Goal: Task Accomplishment & Management: Manage account settings

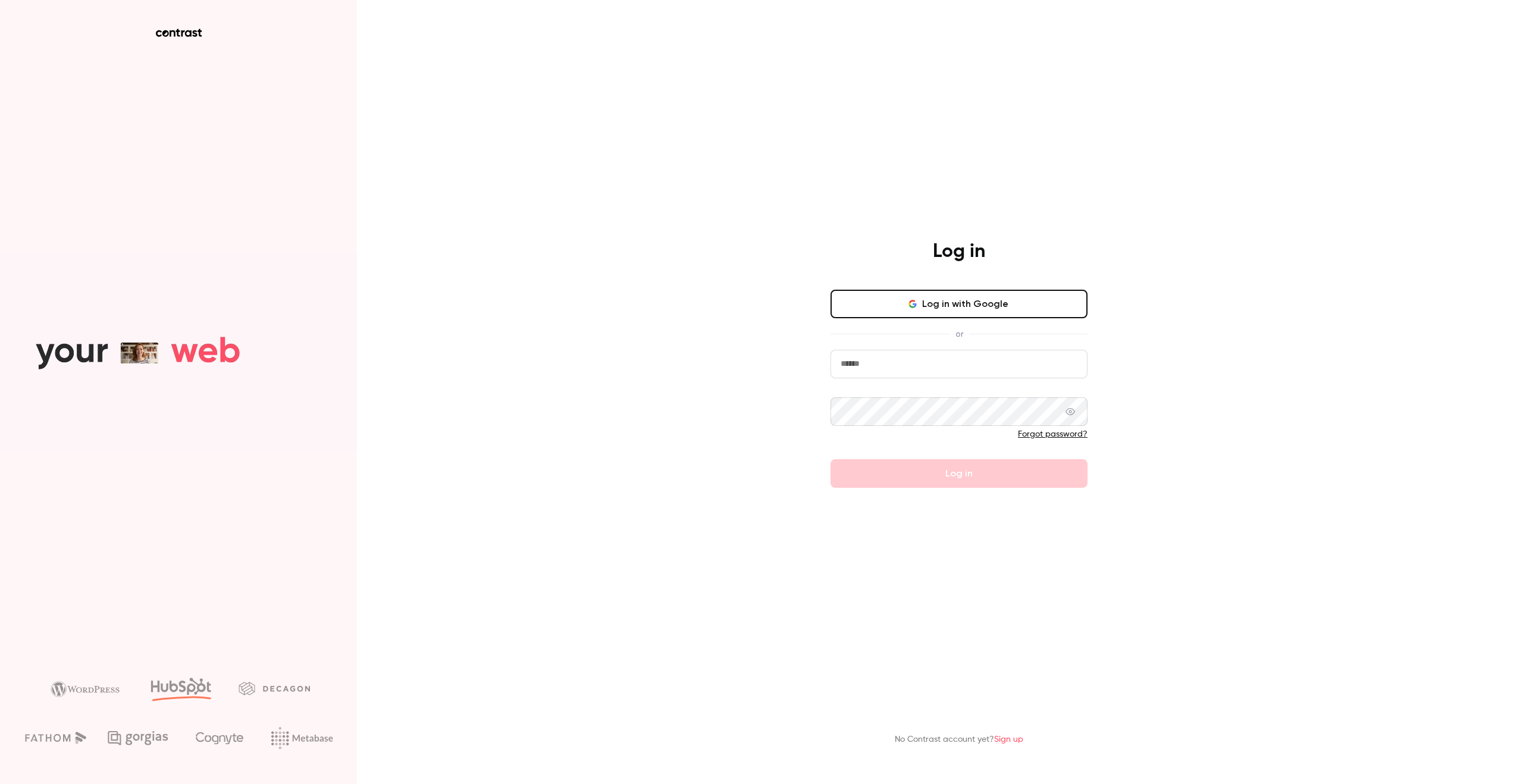
click at [869, 298] on button "Log in with Google" at bounding box center [959, 304] width 257 height 29
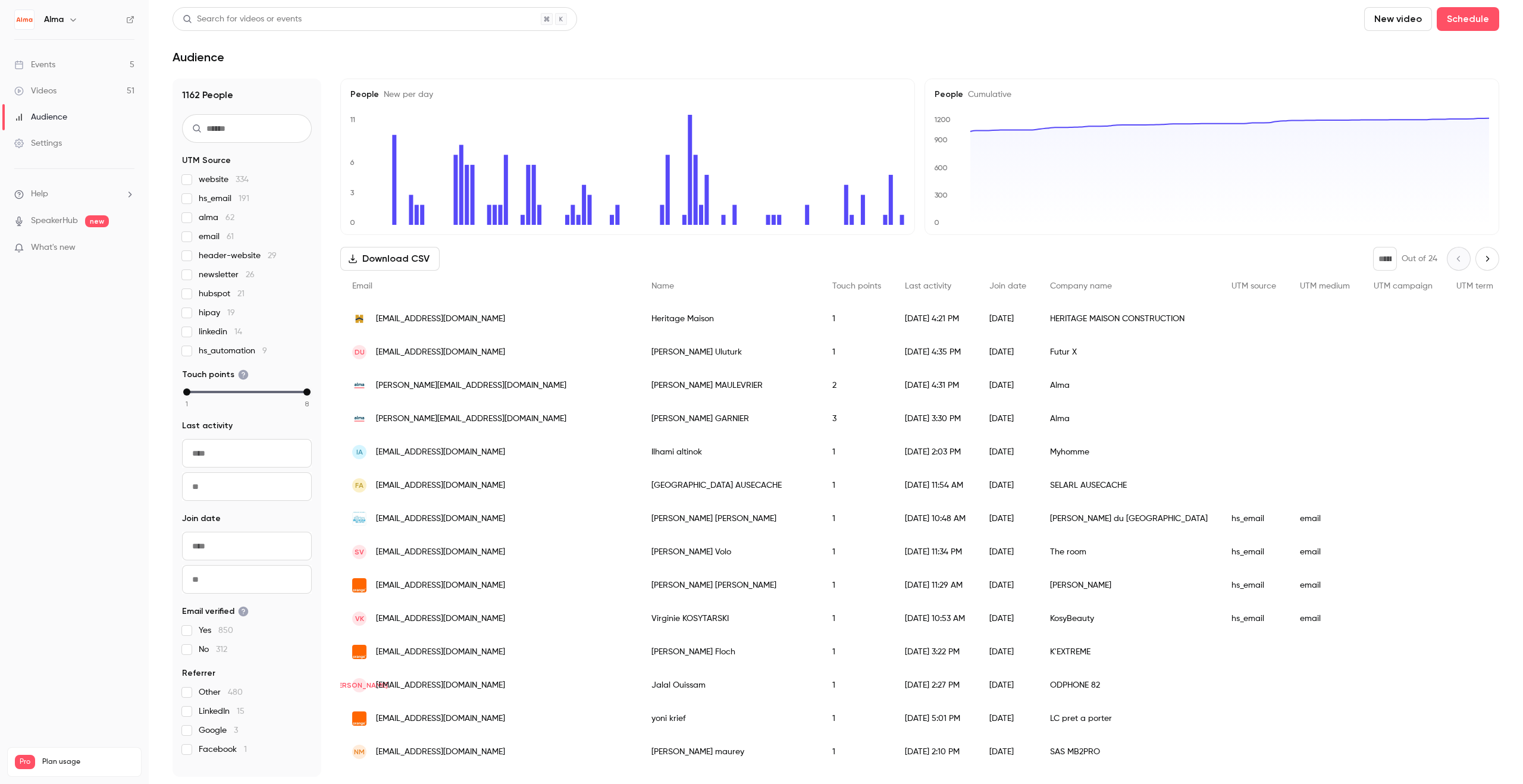
click at [79, 67] on link "Events 5" at bounding box center [74, 65] width 149 height 26
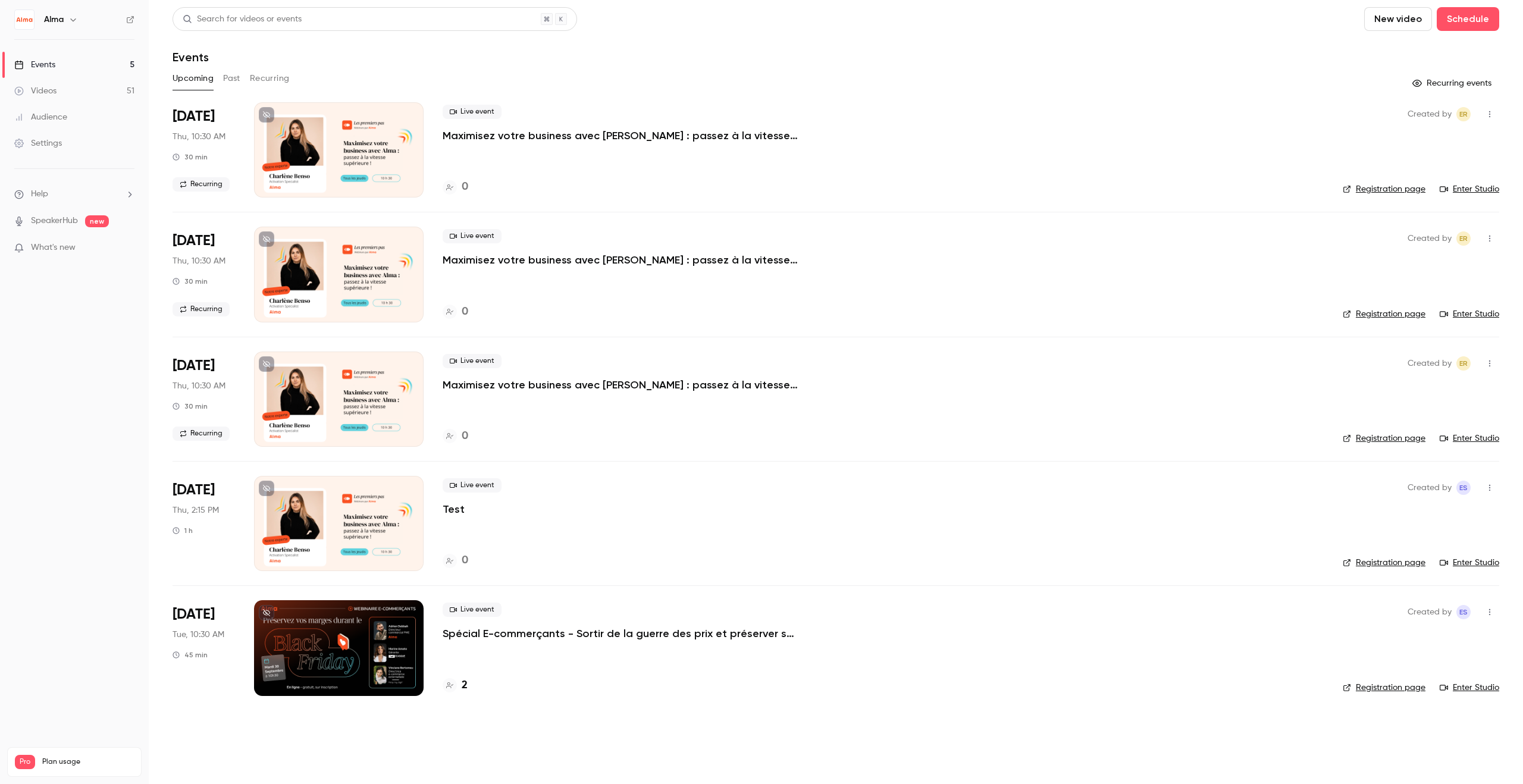
click at [464, 632] on p "Spécial E-commerçants - Sortir de la guerre des prix et préserver ses marges pe…" at bounding box center [621, 633] width 357 height 14
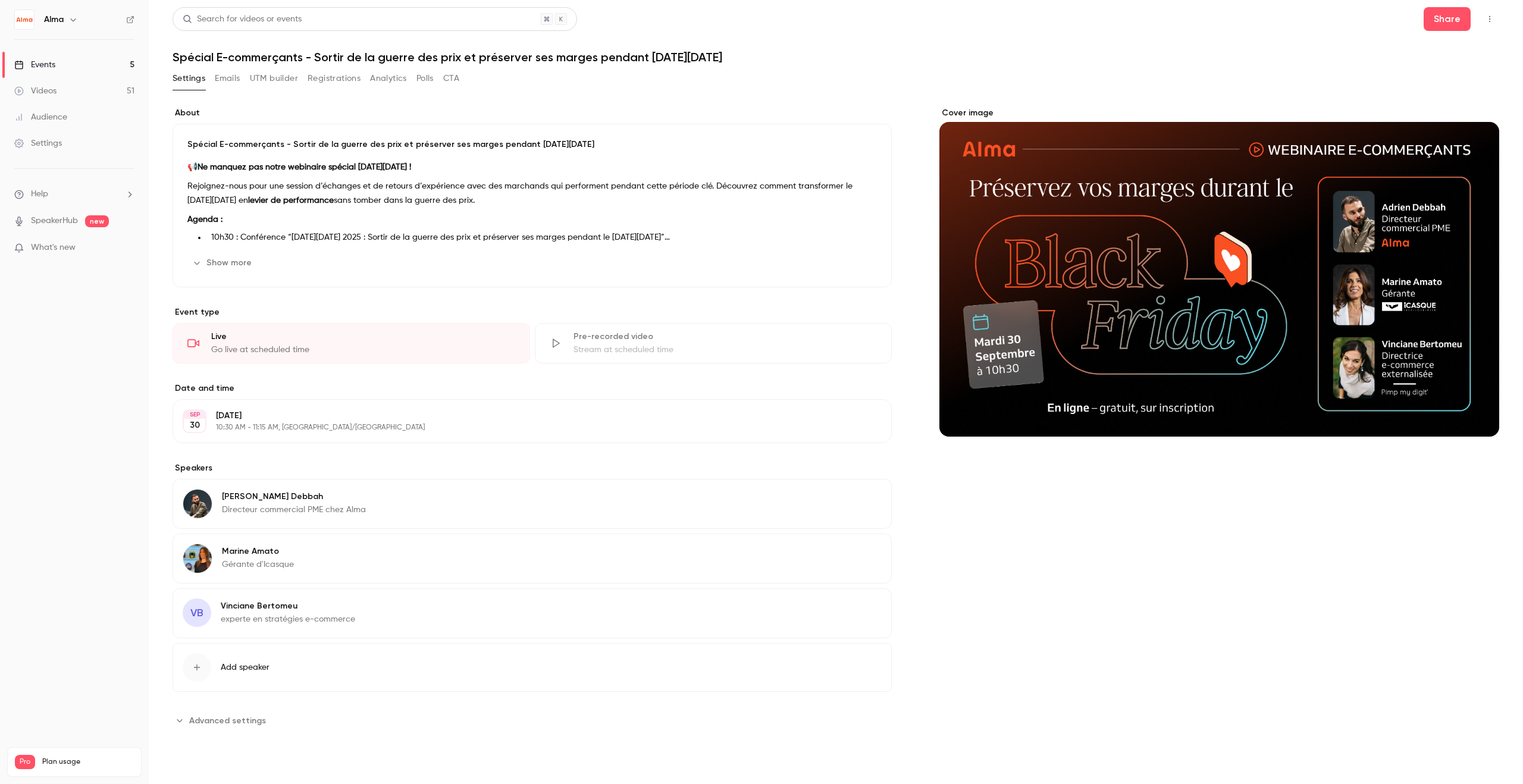
click at [847, 549] on icon "button" at bounding box center [848, 553] width 10 height 10
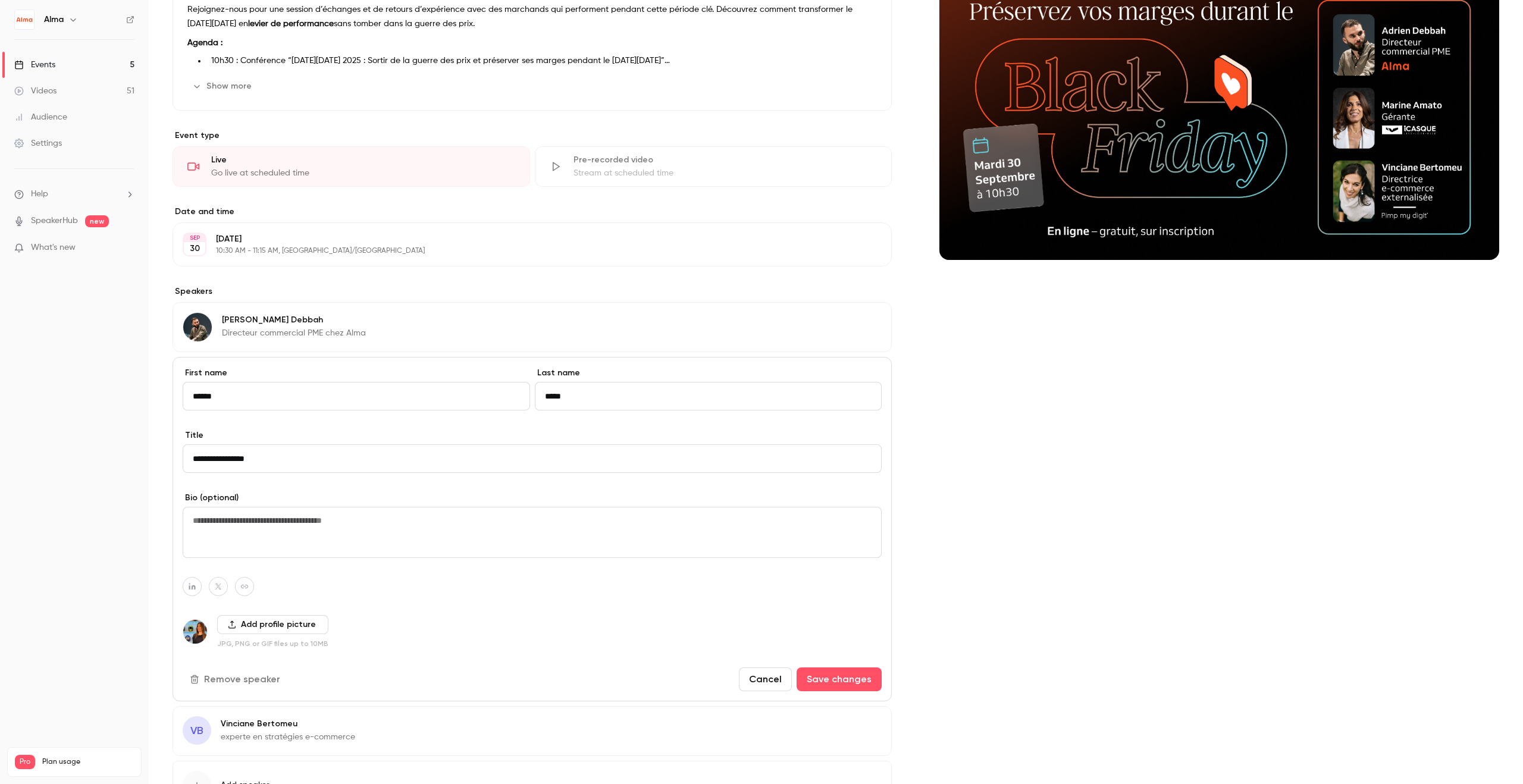
click at [239, 632] on button "Add profile picture" at bounding box center [272, 625] width 111 height 19
click at [201, 636] on img at bounding box center [195, 632] width 24 height 24
click at [226, 630] on button "Add profile picture" at bounding box center [272, 625] width 111 height 19
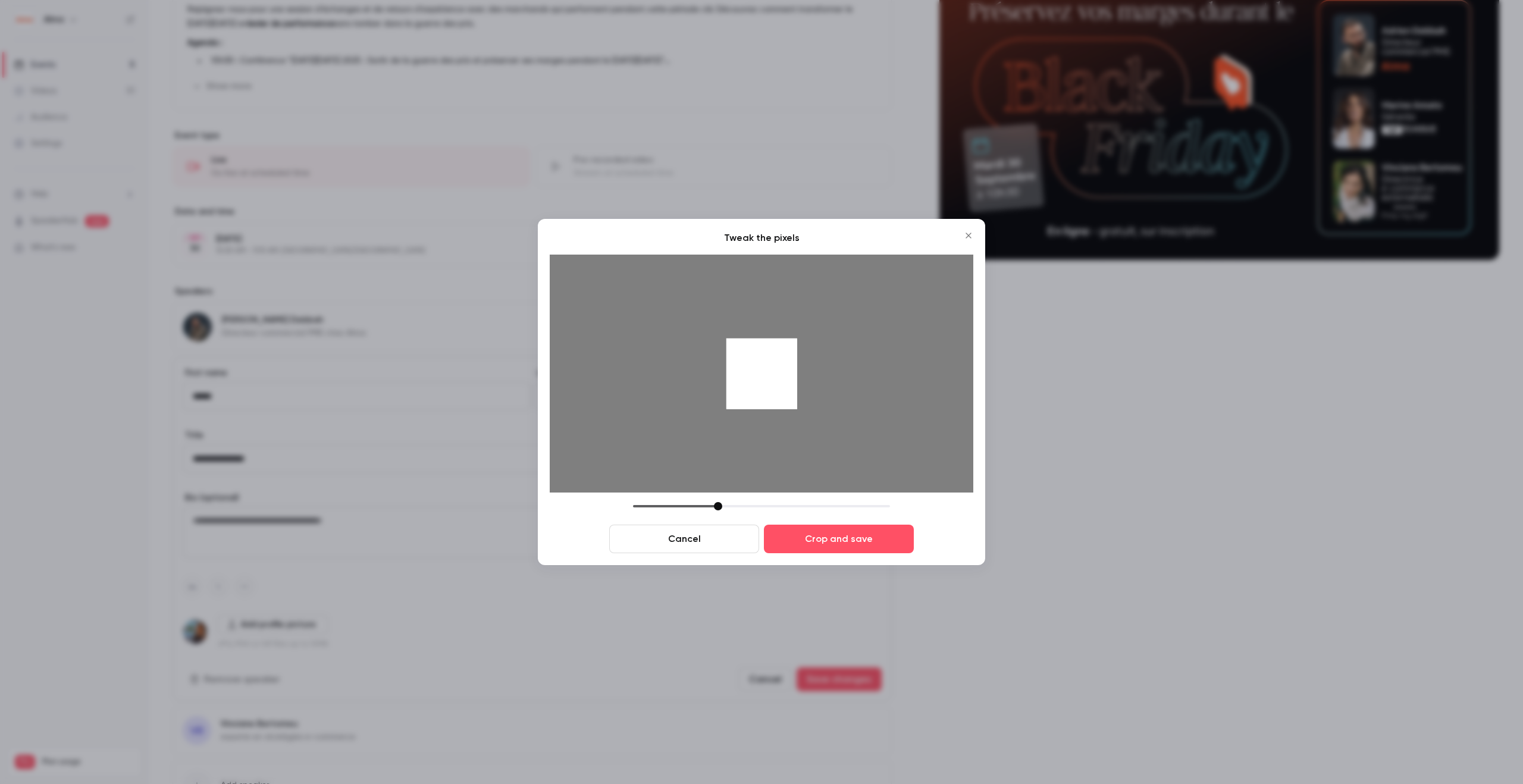
drag, startPoint x: 783, startPoint y: 376, endPoint x: 782, endPoint y: 388, distance: 12.0
click at [782, 388] on div at bounding box center [762, 374] width 71 height 71
click at [831, 528] on button "Crop and save" at bounding box center [839, 539] width 150 height 29
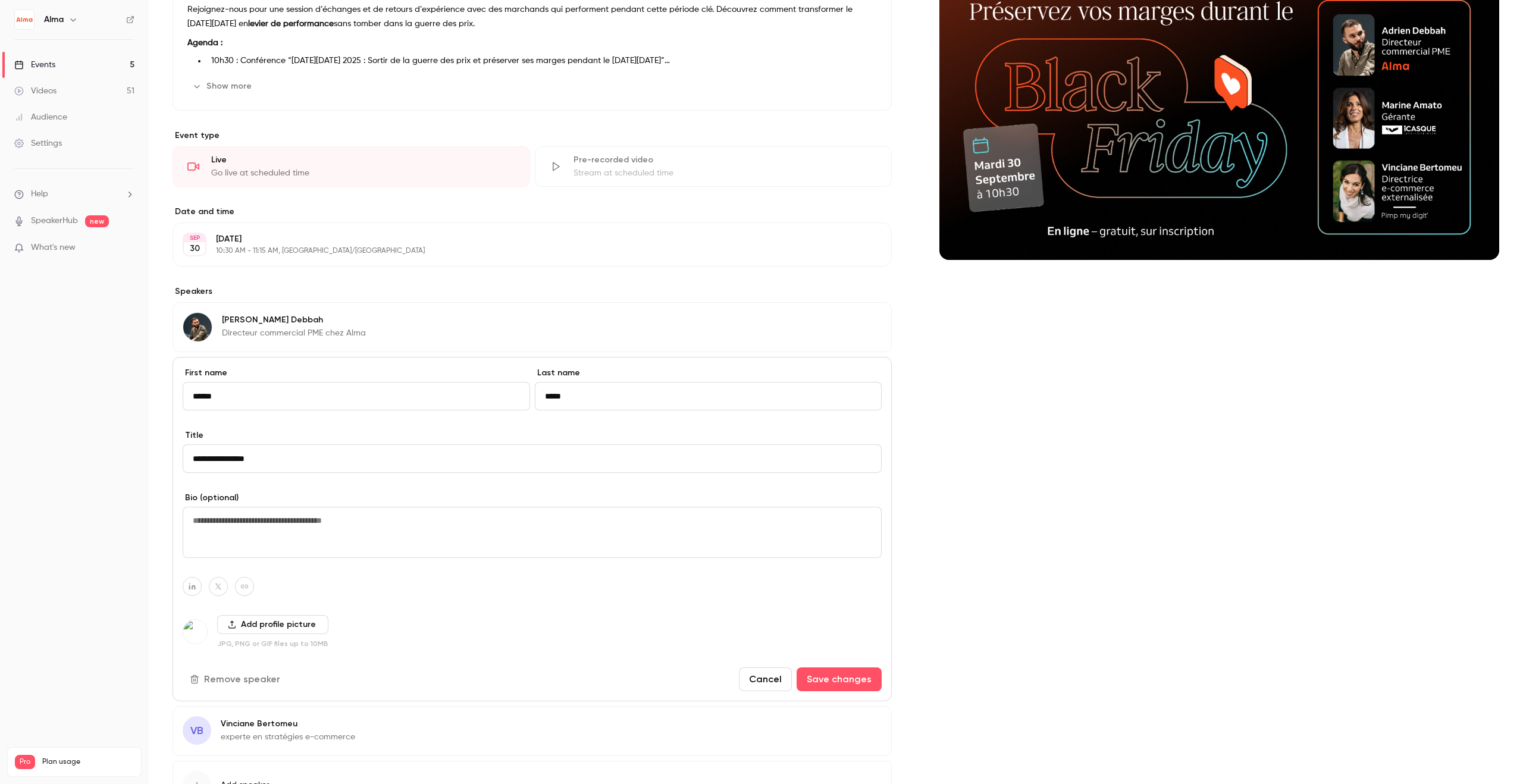
scroll to position [276, 0]
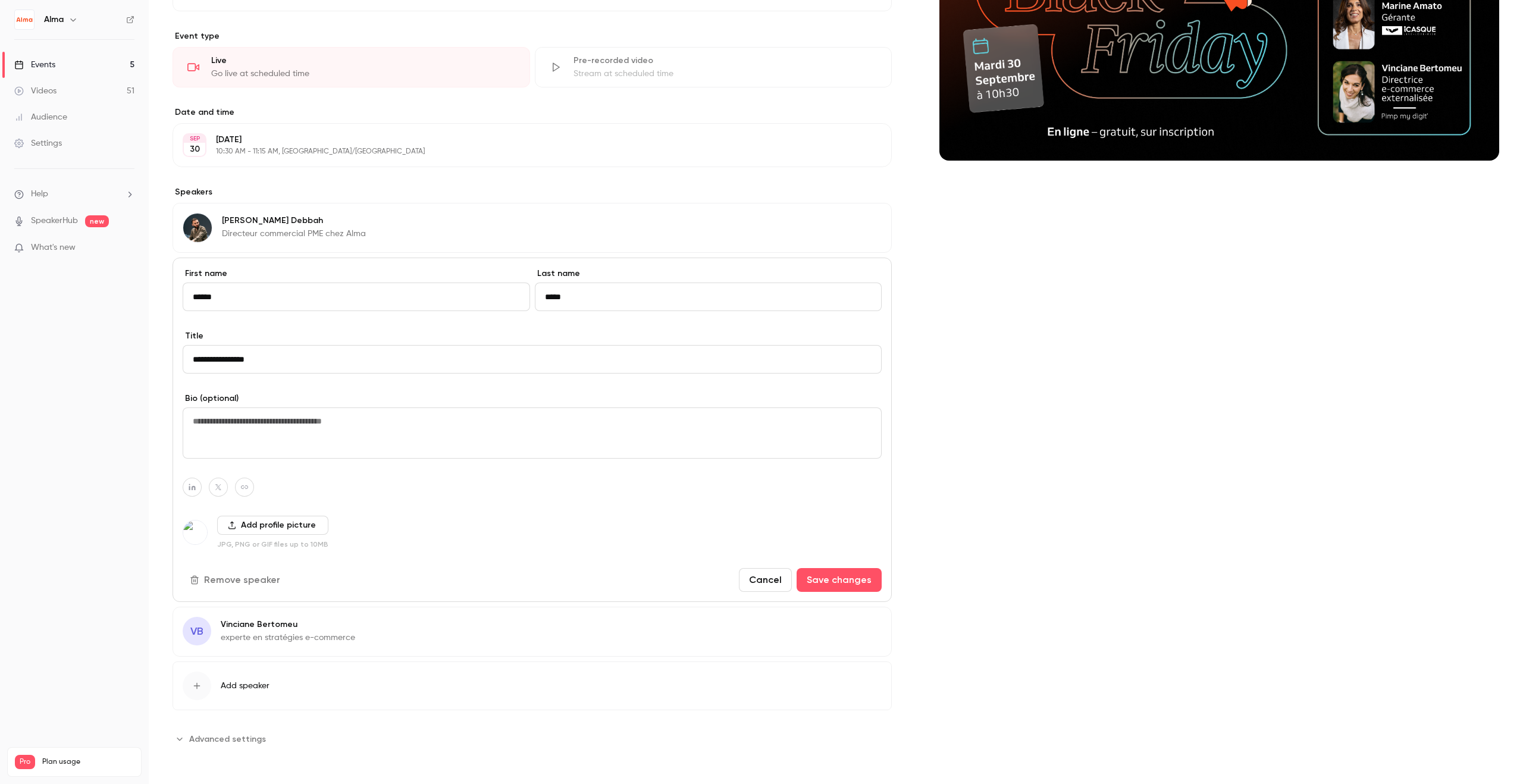
click at [476, 636] on div "VB Vinciane Bertomeu experte en stratégies e-commerce Edit" at bounding box center [532, 632] width 719 height 50
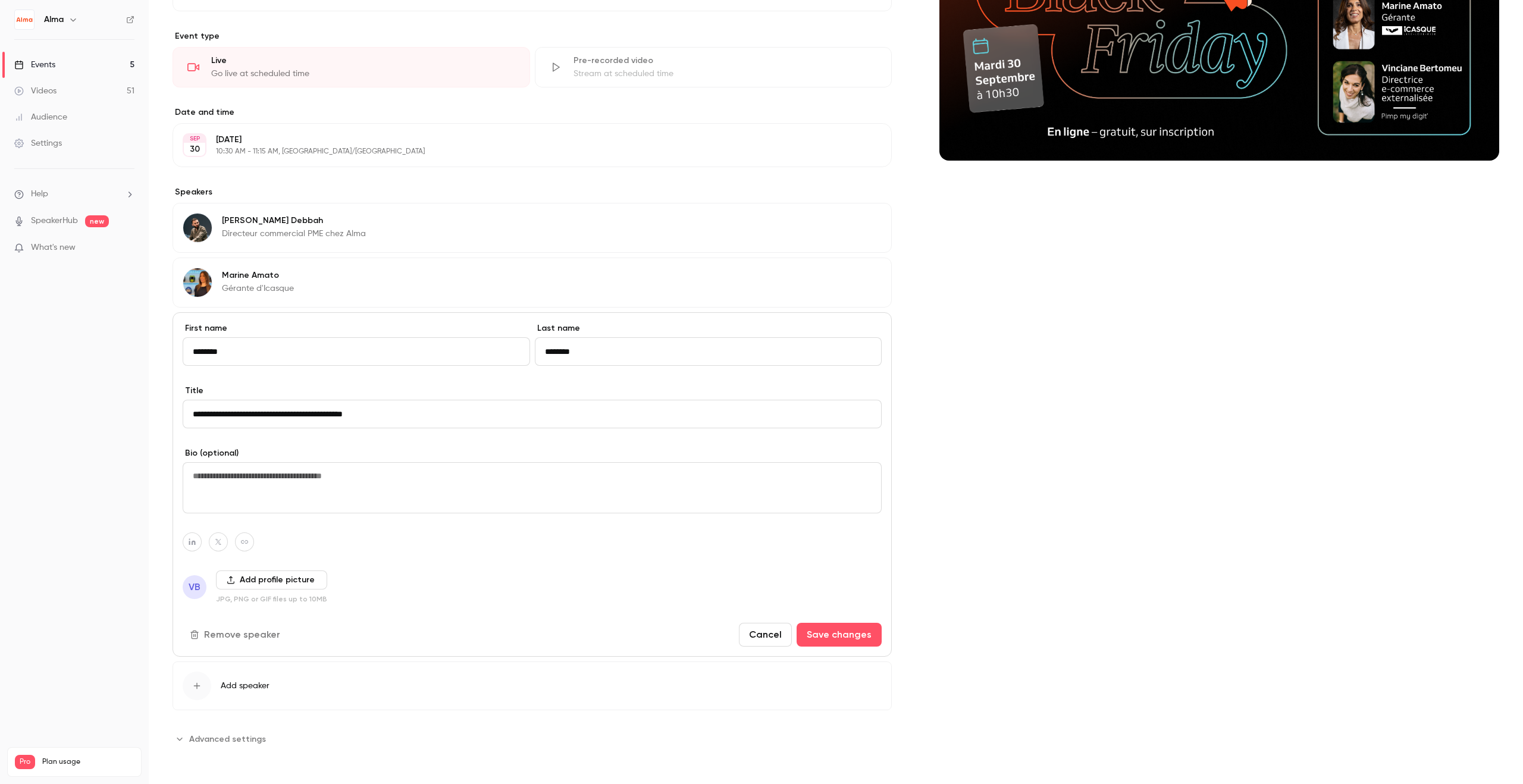
click at [312, 415] on input "**********" at bounding box center [531, 414] width 699 height 29
type input "**********"
click at [241, 581] on button "Add profile picture" at bounding box center [271, 580] width 111 height 19
click at [233, 580] on icon "button" at bounding box center [231, 580] width 8 height 8
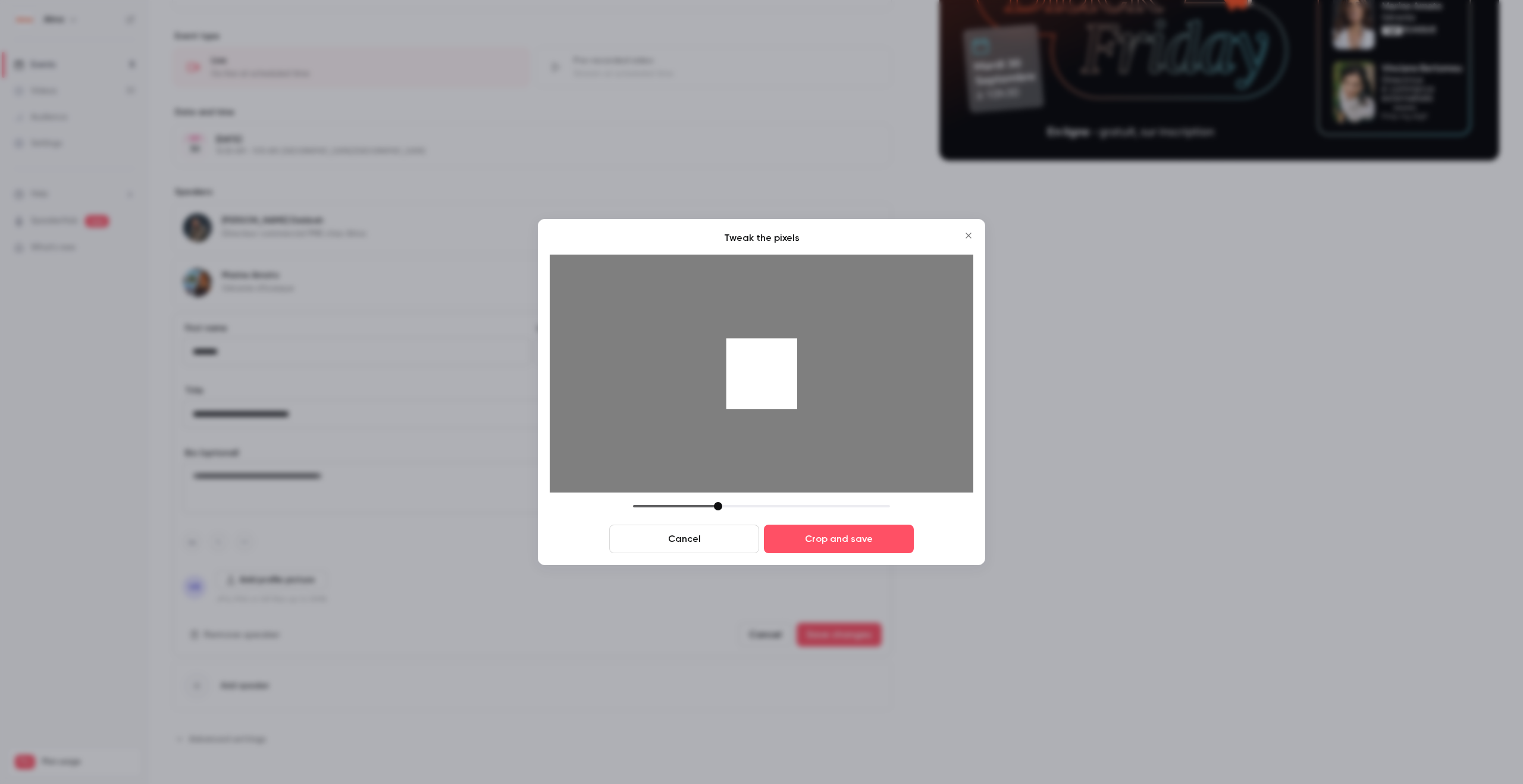
drag, startPoint x: 775, startPoint y: 367, endPoint x: 776, endPoint y: 379, distance: 12.0
click at [776, 379] on div at bounding box center [762, 374] width 71 height 71
click at [840, 544] on button "Crop and save" at bounding box center [839, 539] width 150 height 29
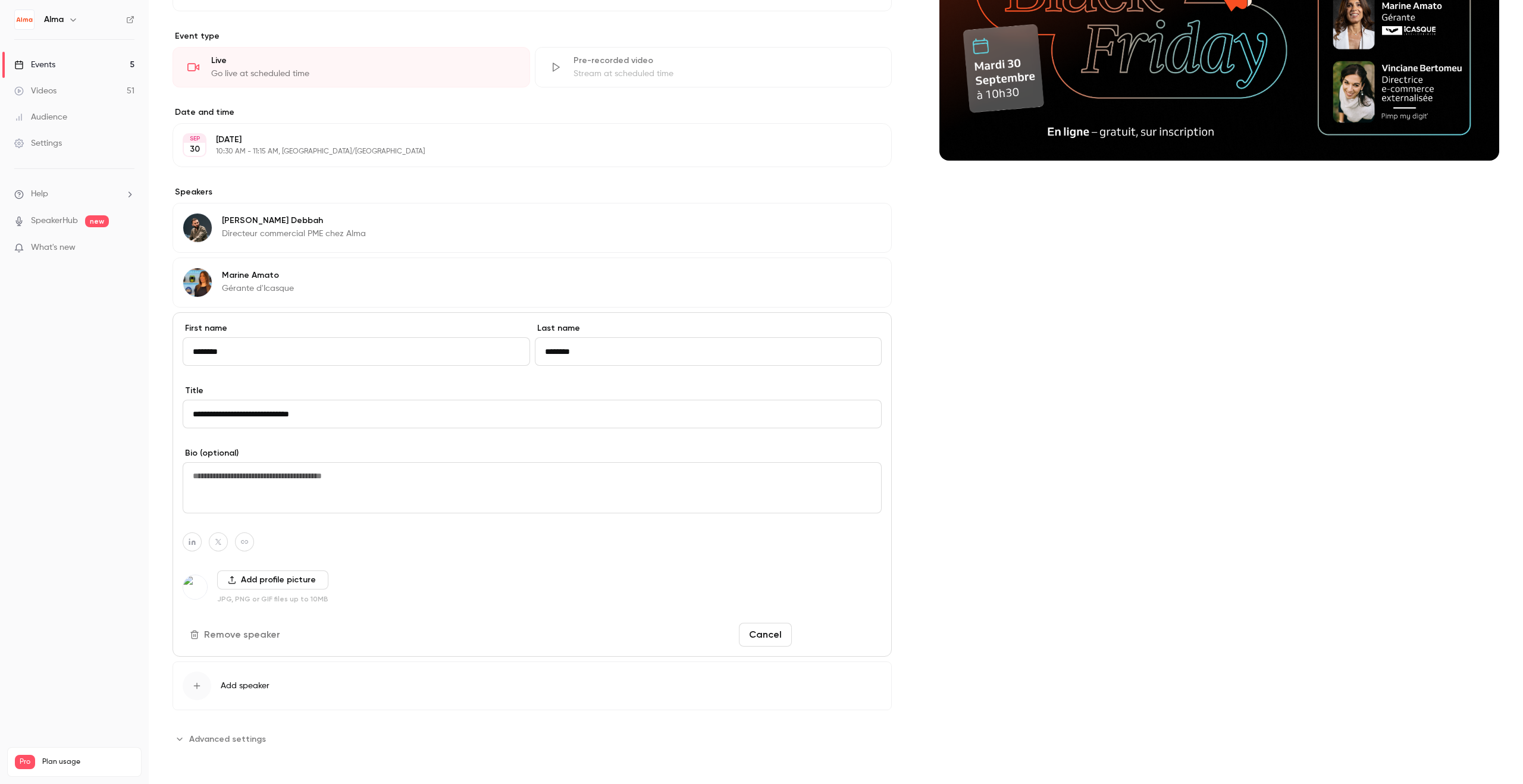
click at [844, 632] on button "Save changes" at bounding box center [839, 635] width 85 height 24
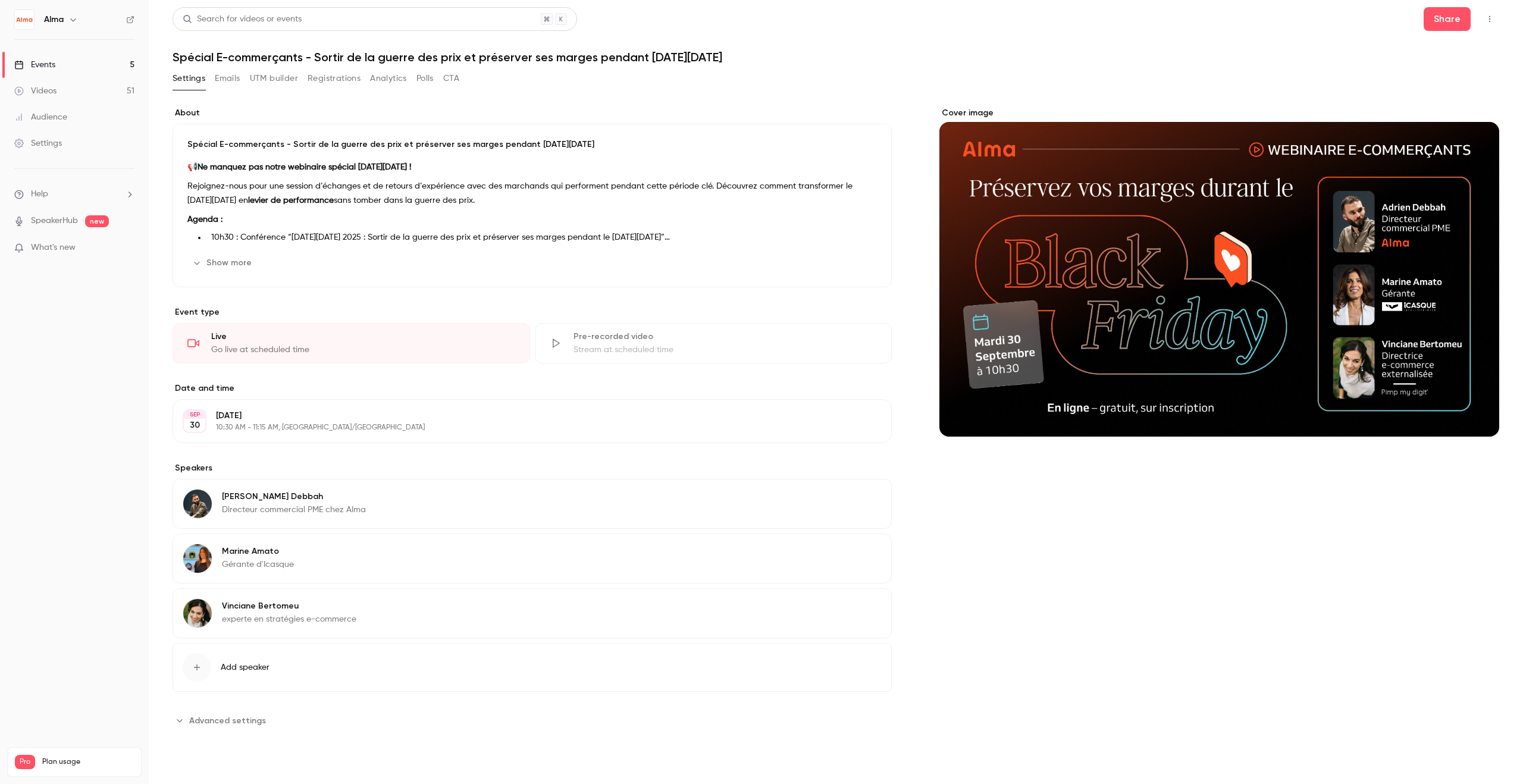
scroll to position [0, 0]
click at [848, 611] on icon "button" at bounding box center [848, 608] width 10 height 10
click at [197, 693] on input "**********" at bounding box center [531, 690] width 699 height 29
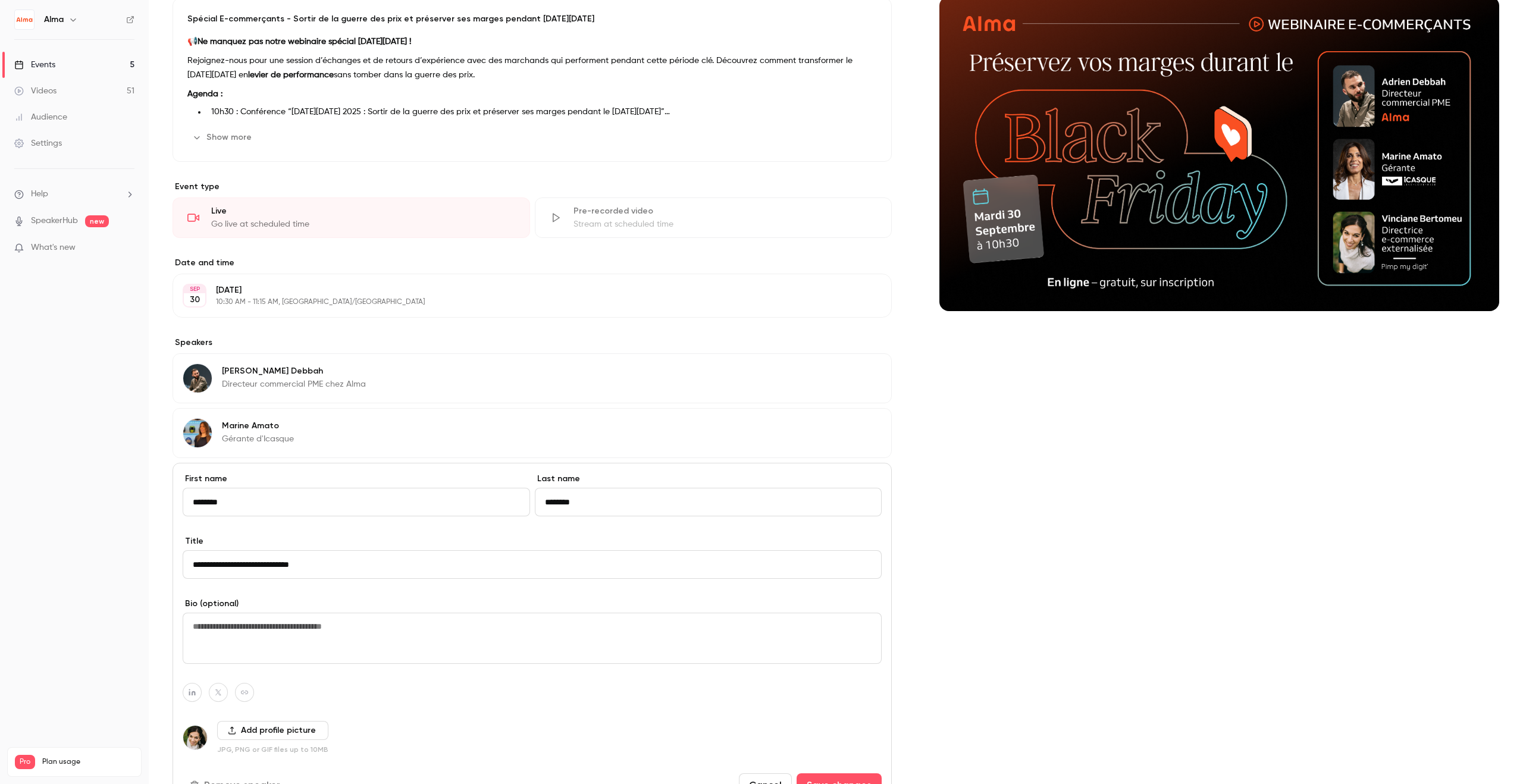
scroll to position [276, 0]
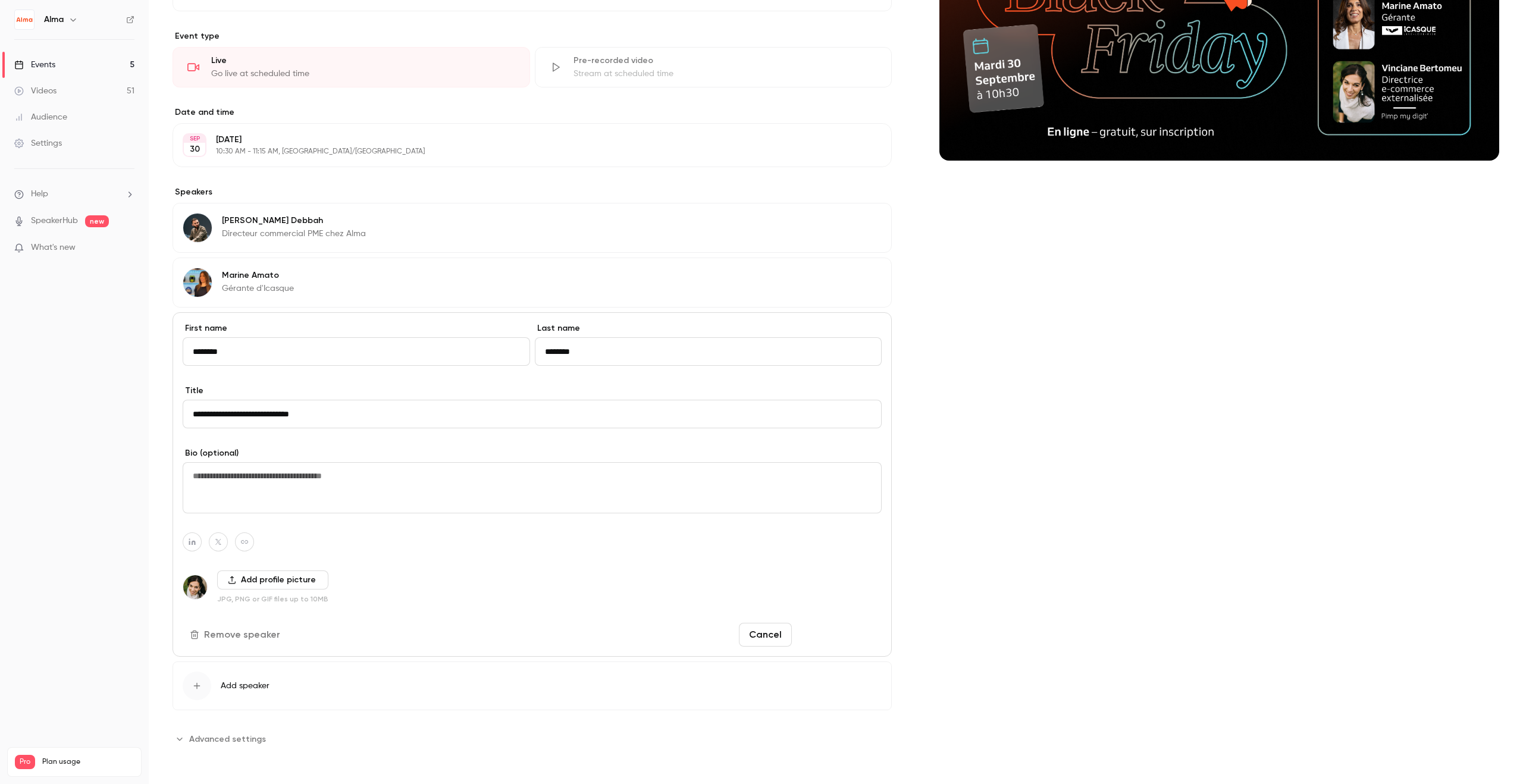
type input "**********"
click at [855, 634] on button "Save changes" at bounding box center [839, 635] width 85 height 24
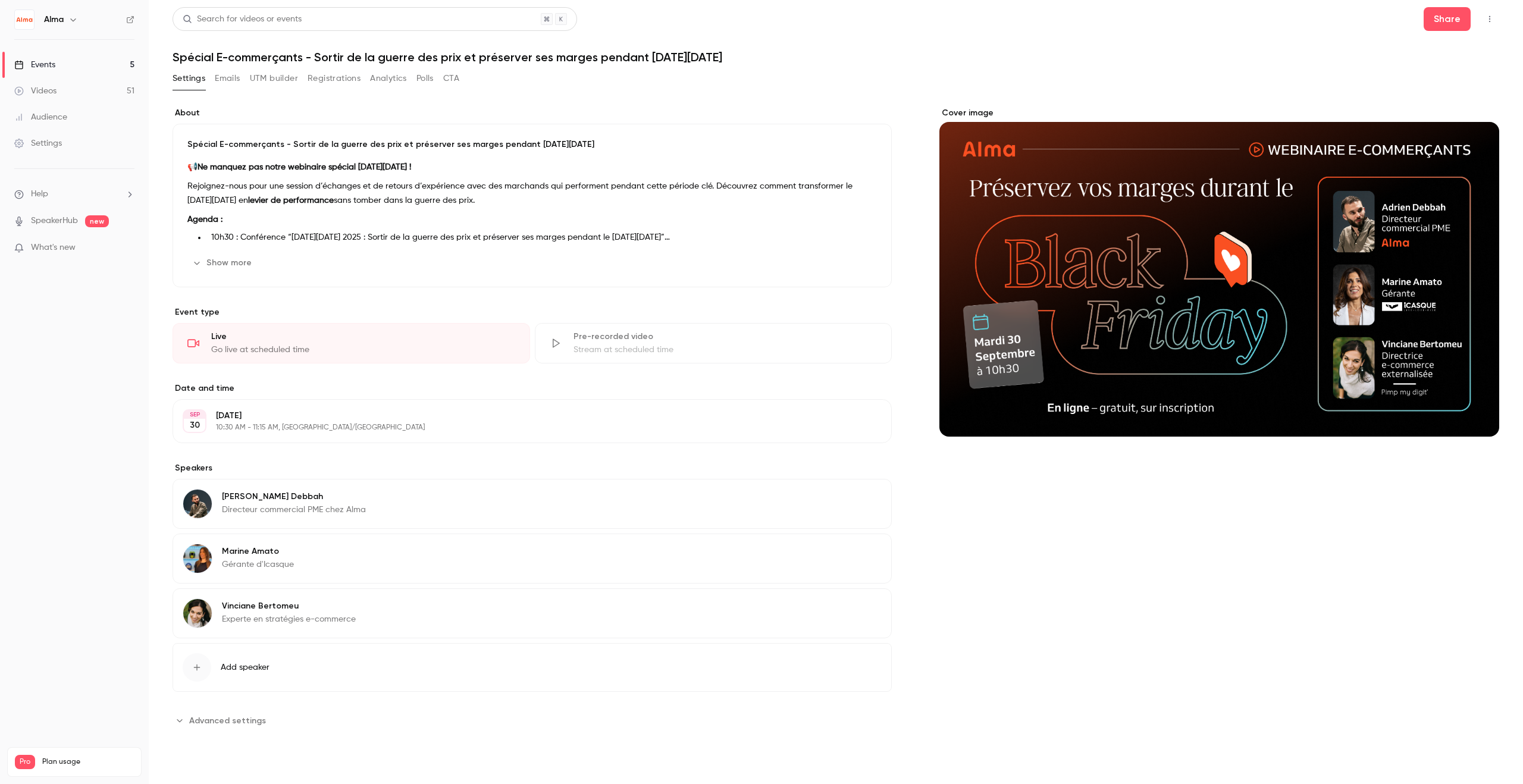
scroll to position [0, 0]
click at [61, 65] on link "Events 5" at bounding box center [74, 65] width 149 height 26
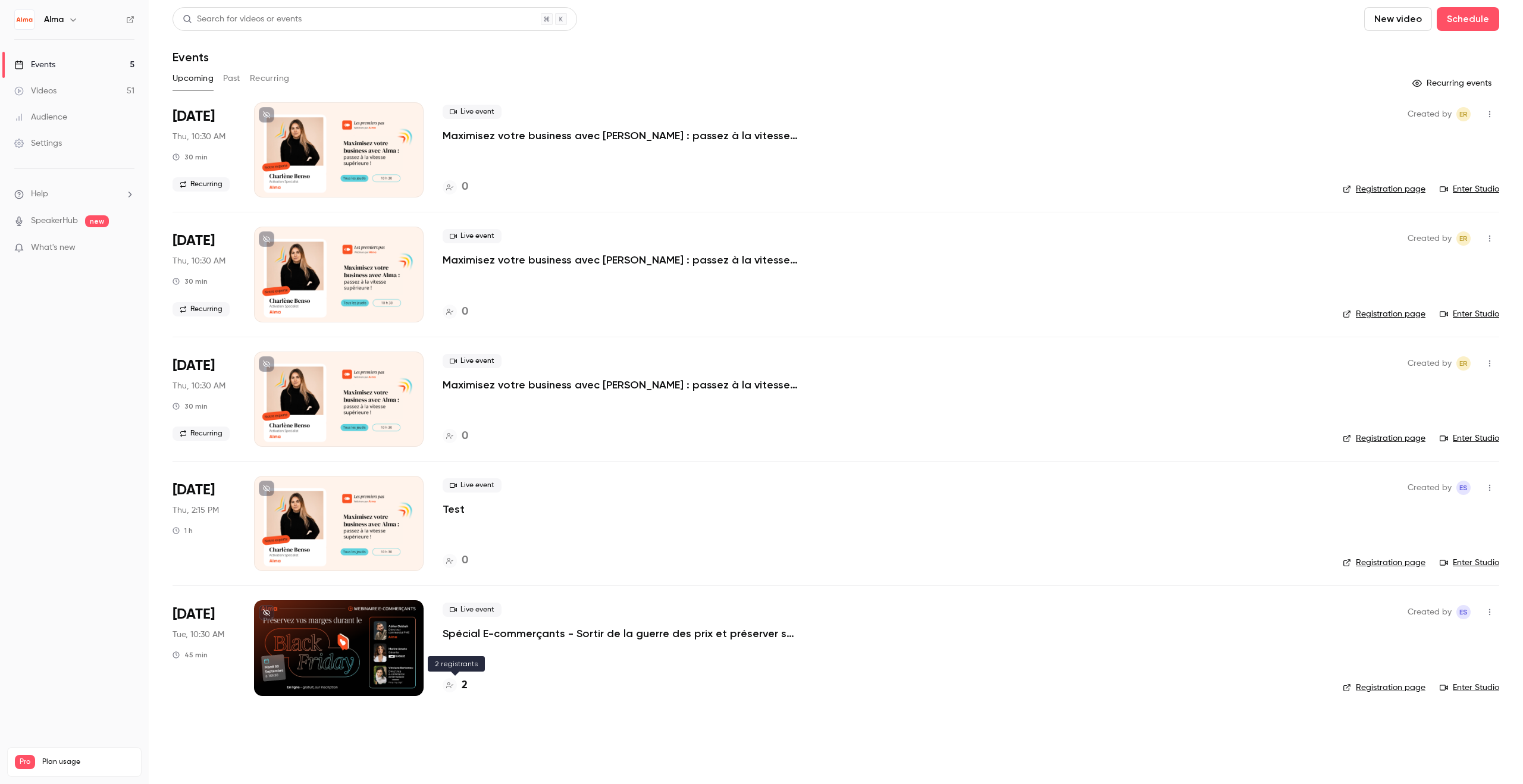
click at [466, 690] on h4 "2" at bounding box center [465, 686] width 6 height 16
click at [458, 686] on div "3" at bounding box center [455, 686] width 25 height 16
click at [464, 687] on h4 "5" at bounding box center [465, 686] width 6 height 16
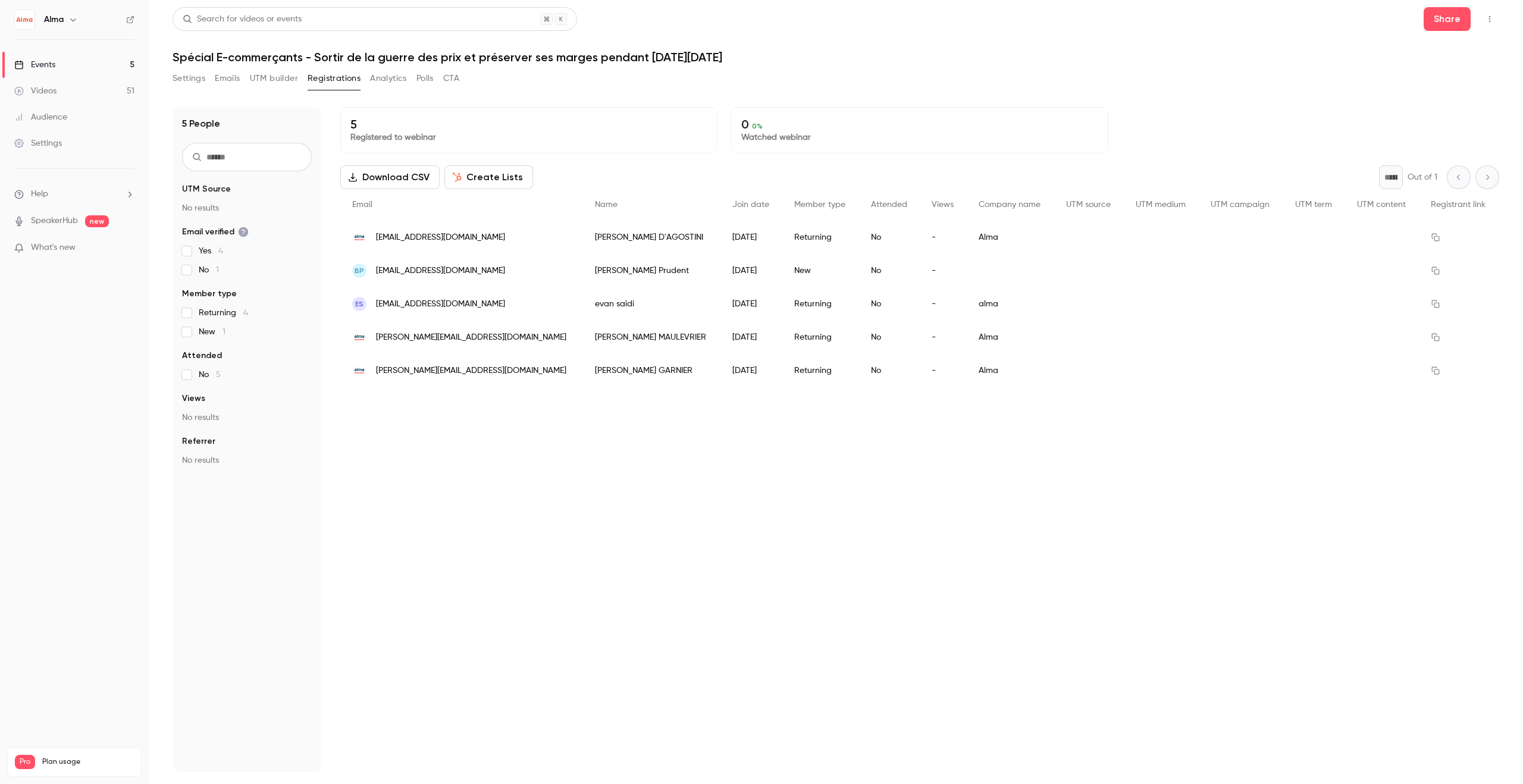
click at [401, 269] on span "prud.service@hotmail.fr" at bounding box center [440, 271] width 129 height 13
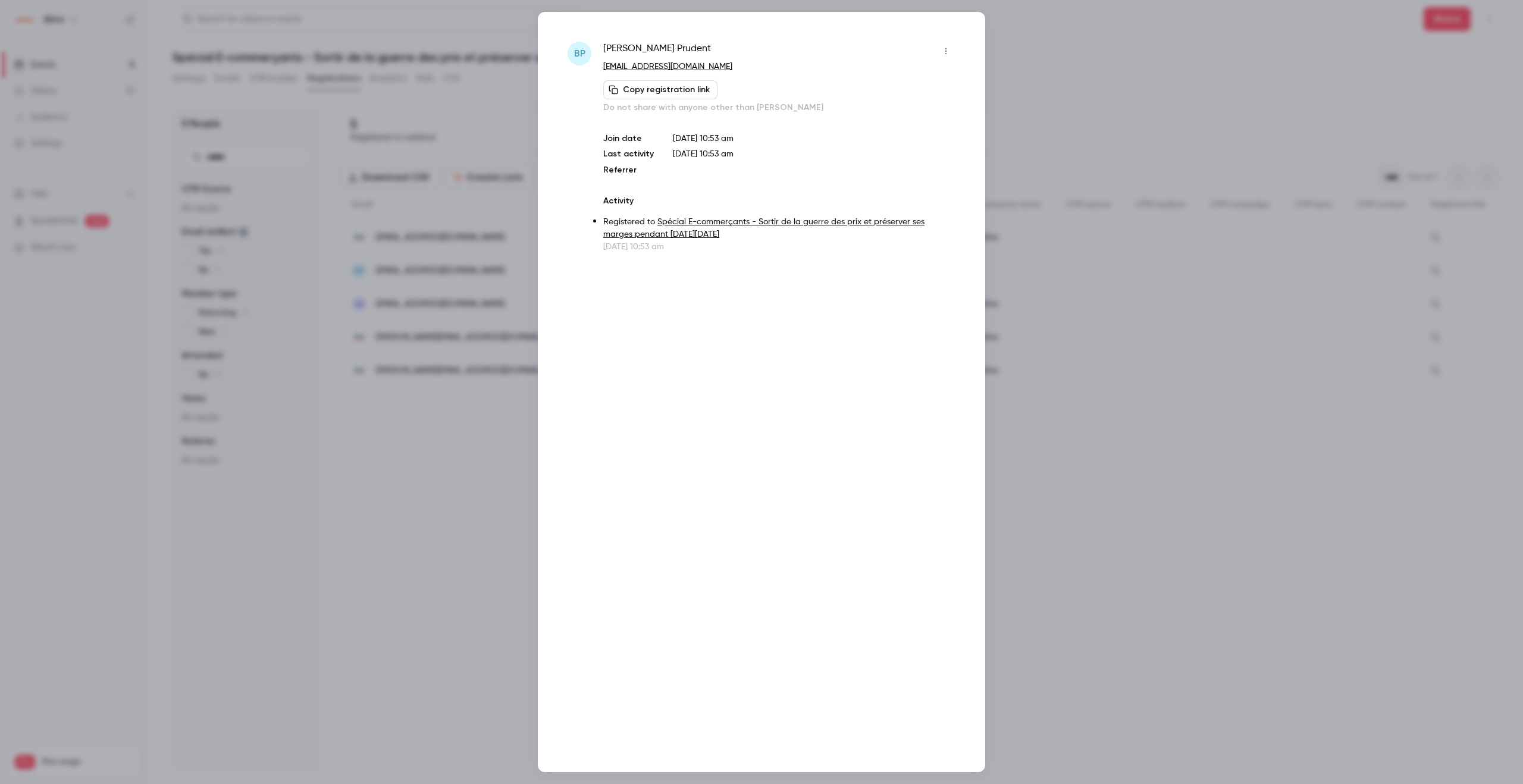
click at [653, 48] on span "Bertrand Prudent" at bounding box center [657, 51] width 108 height 19
copy div "Bertrand Prudent"
click at [431, 196] on div at bounding box center [761, 392] width 1523 height 784
